Goal: Use online tool/utility: Use online tool/utility

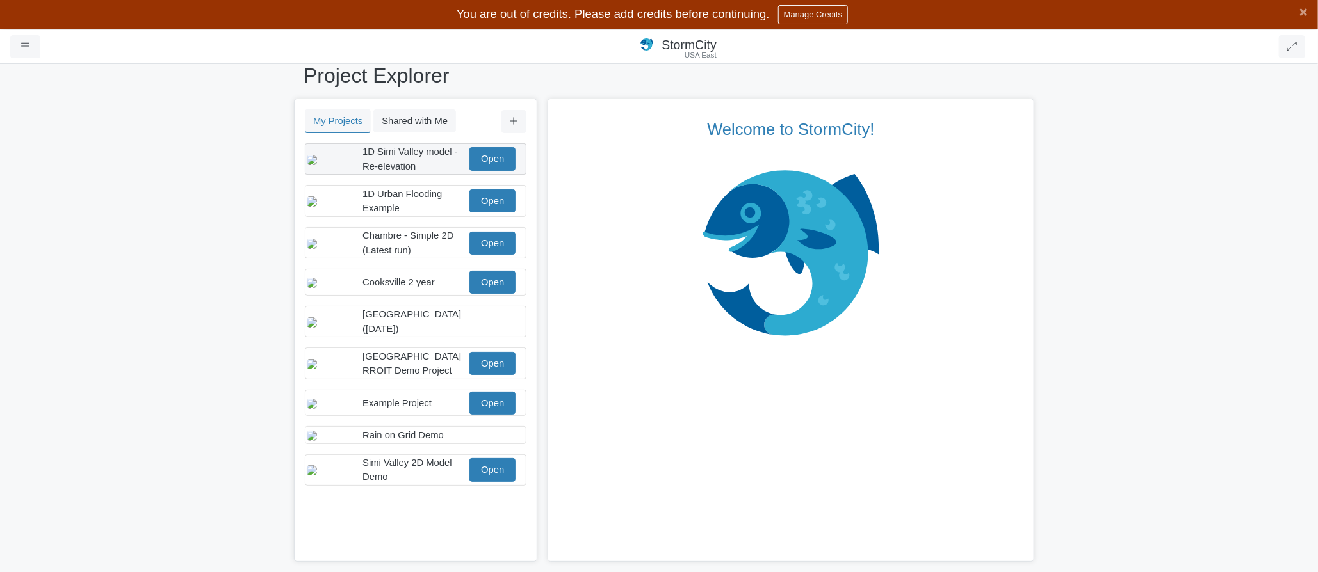
click at [405, 164] on span "1D Simi Valley model - Re-elevation" at bounding box center [409, 159] width 95 height 24
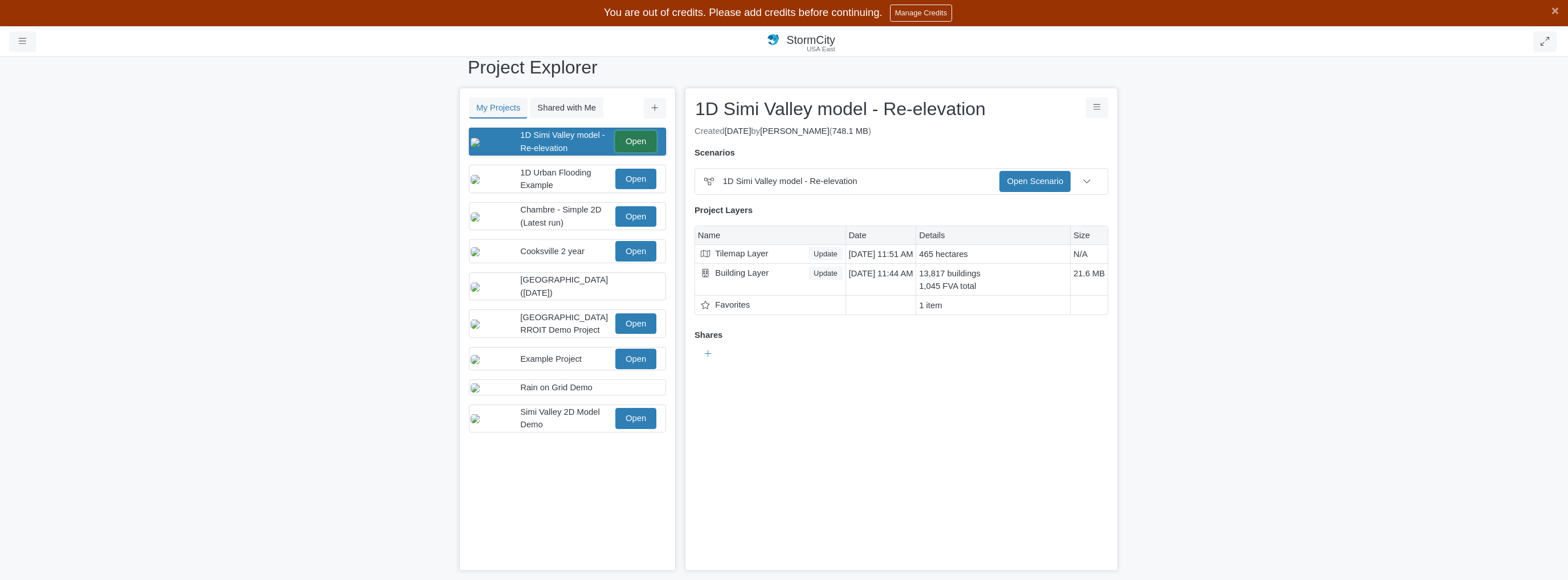
click at [631, 140] on link "Open" at bounding box center [636, 141] width 41 height 20
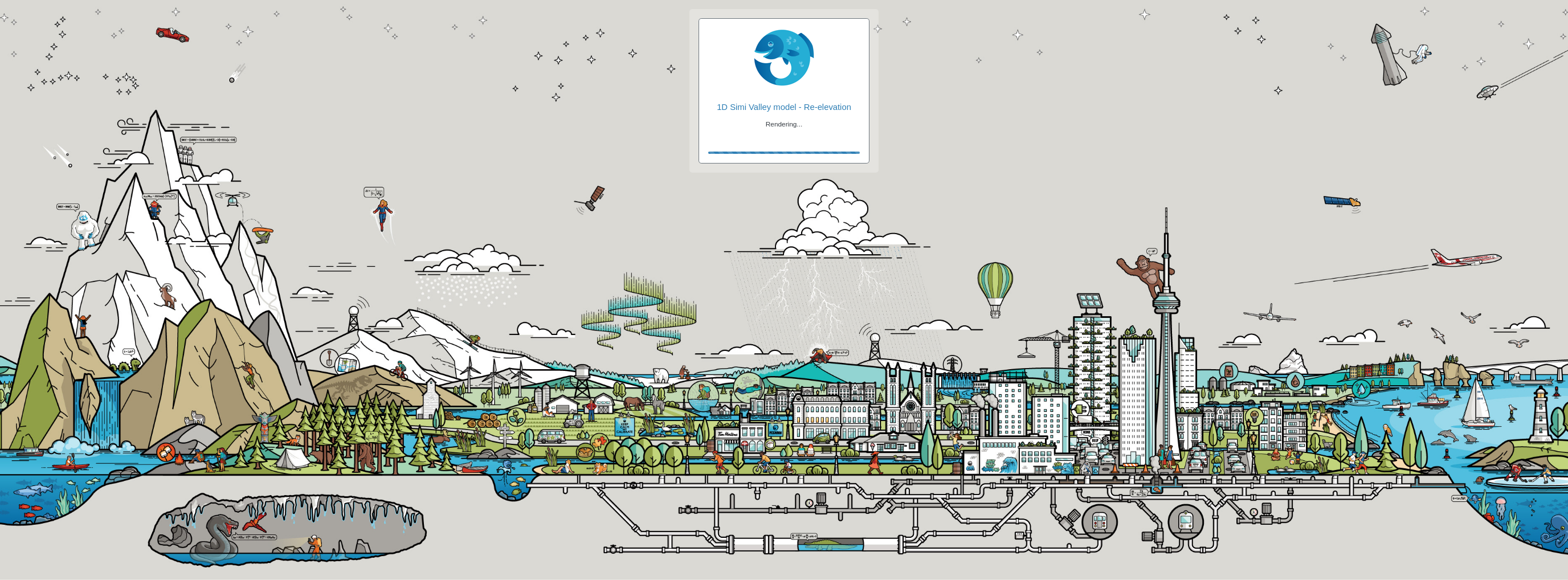
checkbox input "true"
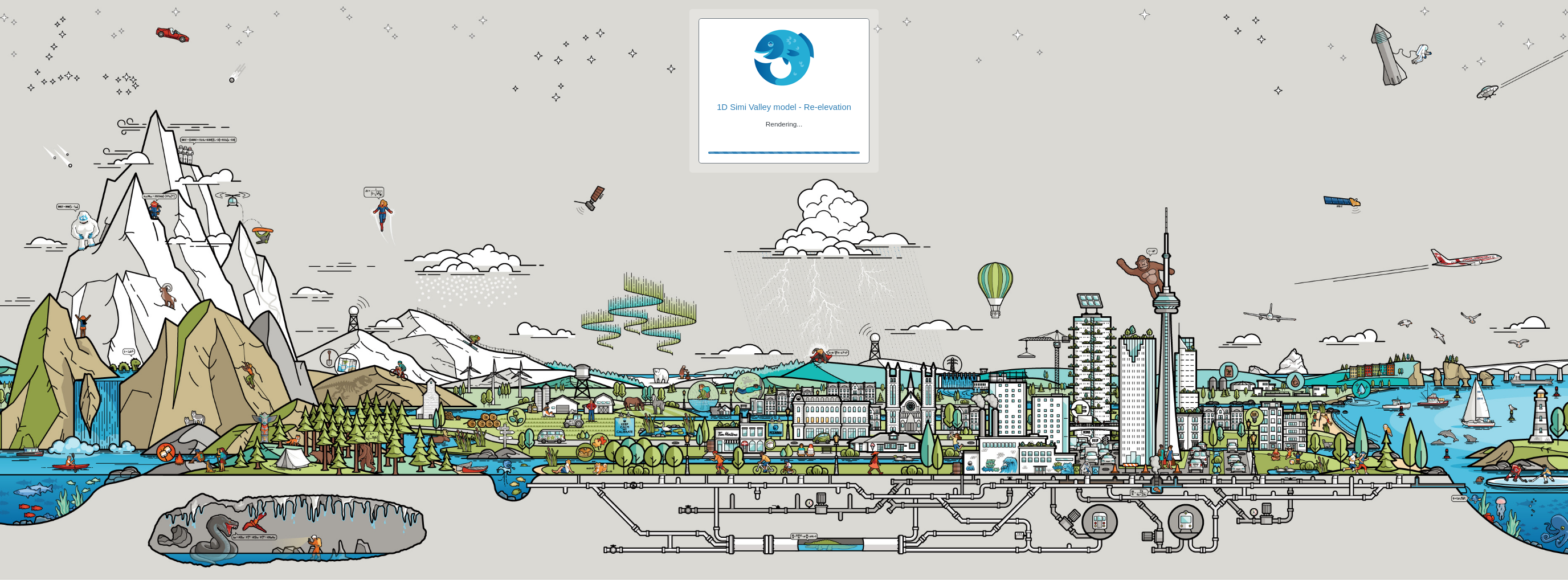
checkbox input "true"
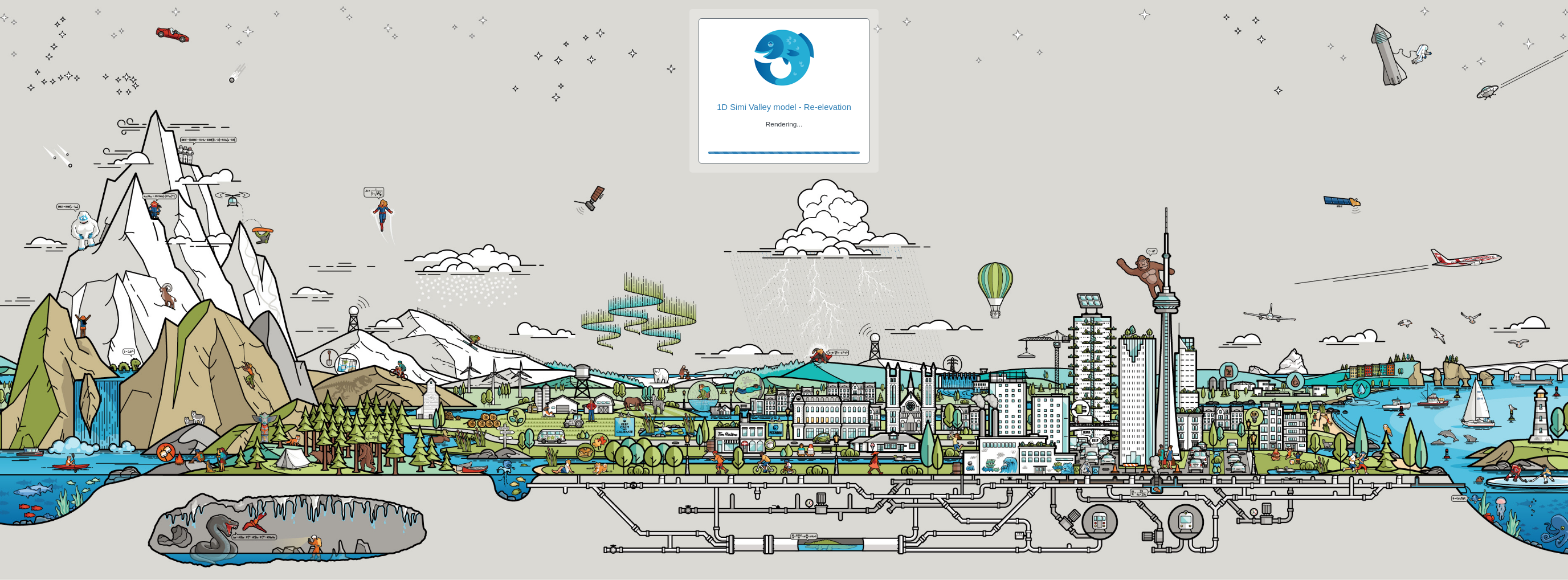
checkbox input "false"
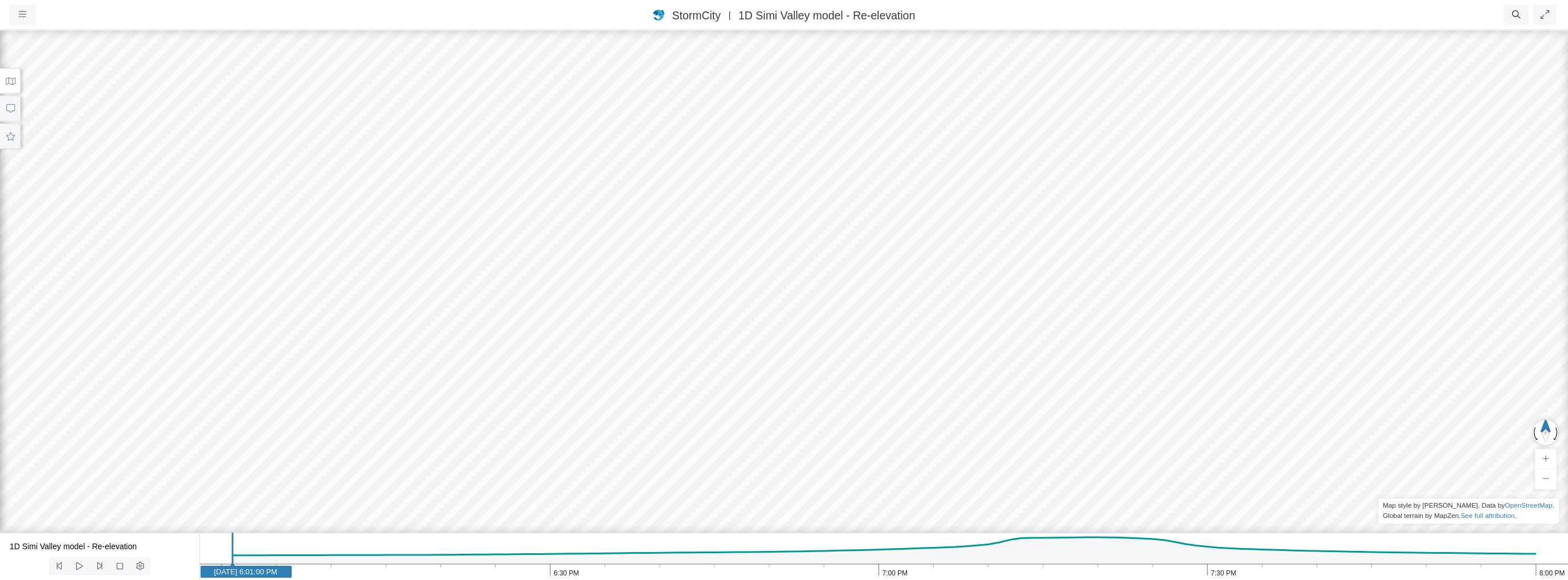
click at [12, 85] on button at bounding box center [10, 81] width 20 height 26
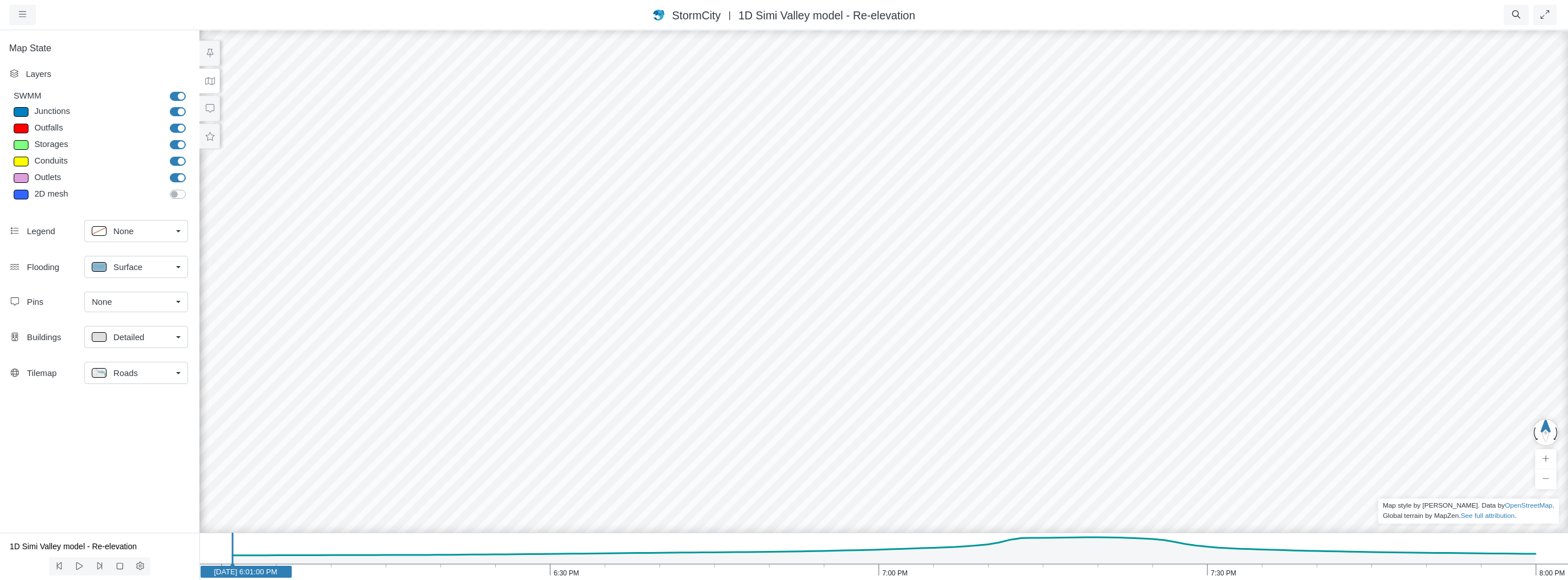
click at [211, 80] on icon at bounding box center [210, 81] width 11 height 9
click at [210, 105] on icon at bounding box center [210, 109] width 11 height 9
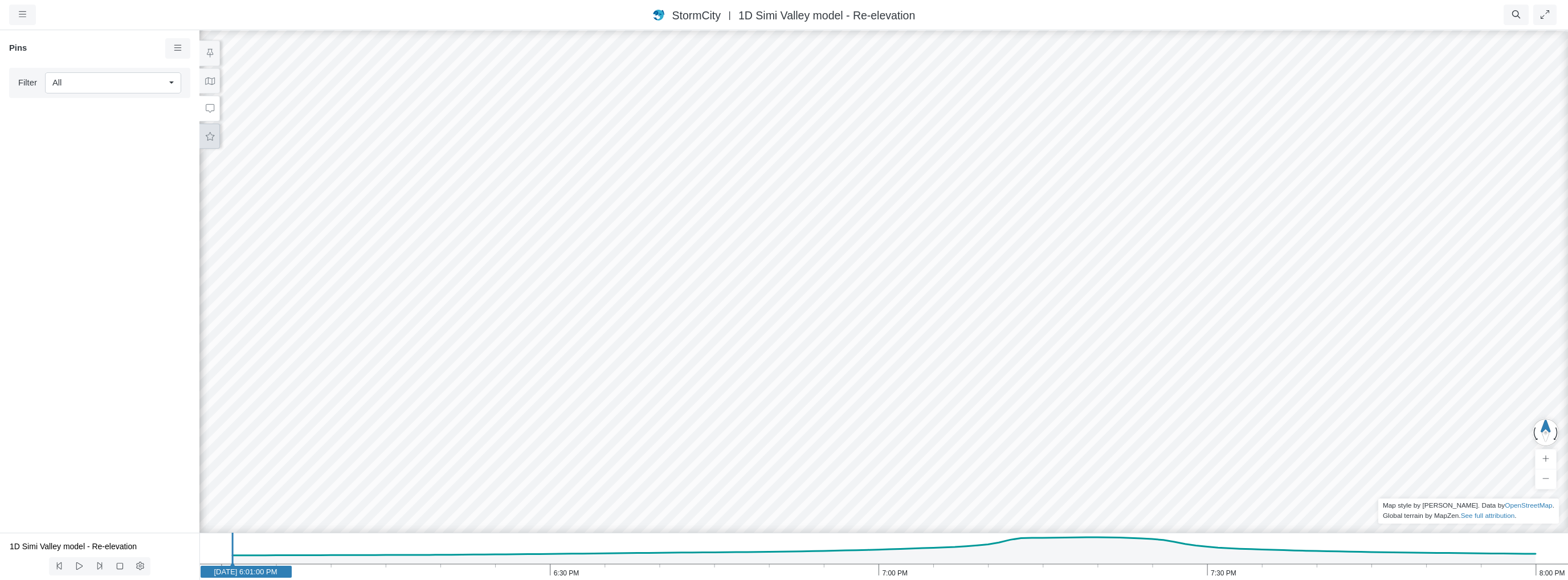
click at [209, 133] on icon at bounding box center [210, 137] width 9 height 9
click at [212, 50] on icon at bounding box center [210, 53] width 11 height 9
click at [206, 107] on icon at bounding box center [210, 109] width 11 height 9
click at [214, 52] on icon at bounding box center [210, 53] width 11 height 9
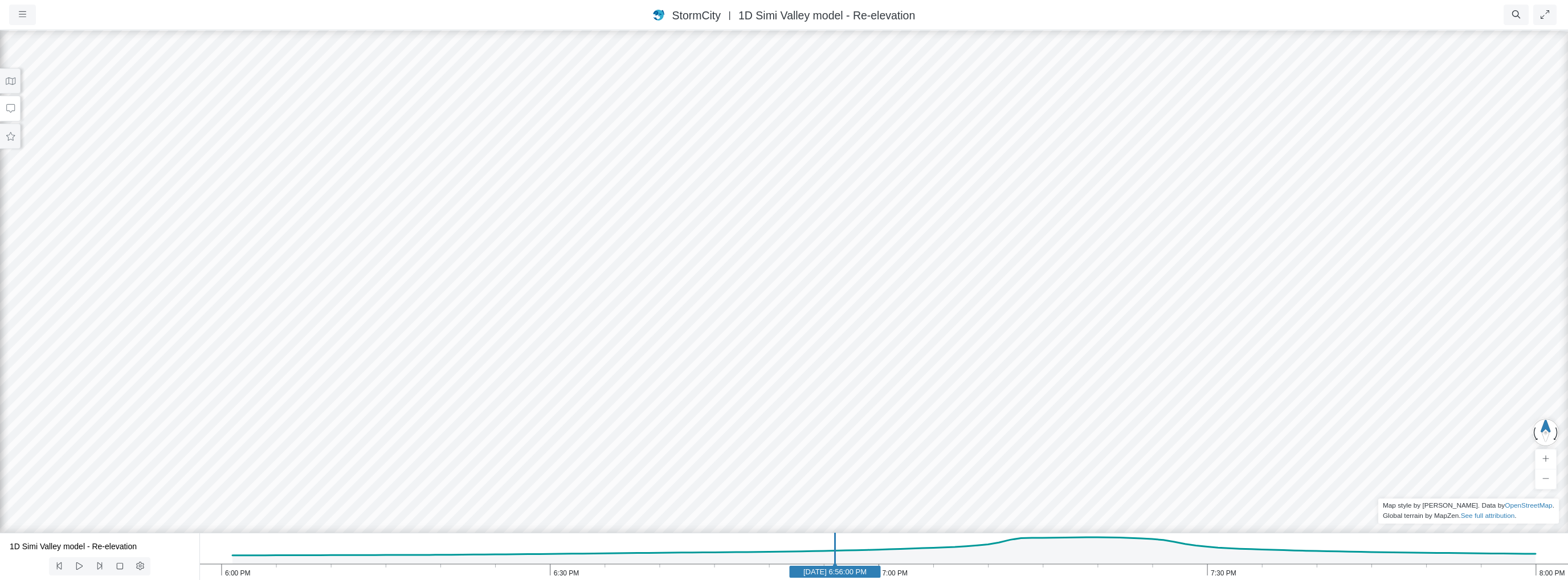
drag, startPoint x: 263, startPoint y: 569, endPoint x: 641, endPoint y: 576, distance: 378.1
click at [642, 577] on icon "8:00 PM 7:30 PM 7:00 PM 6:30 PM 6:00 PM [DATE] 6:56:00 PM" at bounding box center [884, 556] width 1369 height 47
